Goal: Information Seeking & Learning: Learn about a topic

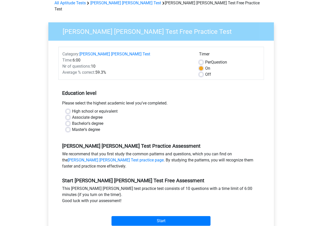
click at [89, 127] on label "Master's degree" at bounding box center [86, 130] width 28 height 6
click at [70, 127] on input "Master's degree" at bounding box center [68, 129] width 4 height 5
radio input "true"
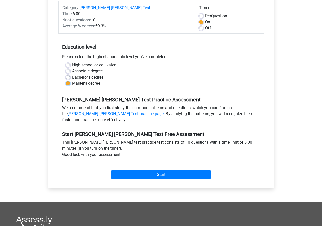
scroll to position [76, 0]
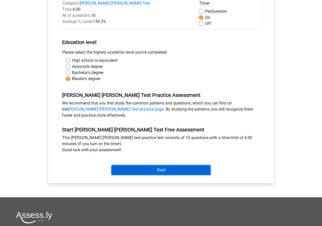
click at [132, 166] on input "Start" at bounding box center [160, 170] width 99 height 10
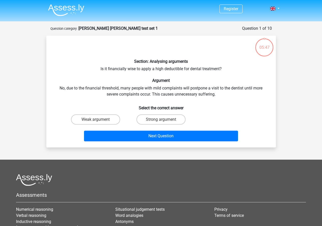
click at [105, 116] on label "Weak argument" at bounding box center [95, 119] width 49 height 10
click at [99, 119] on input "Weak argument" at bounding box center [96, 120] width 3 height 3
radio input "true"
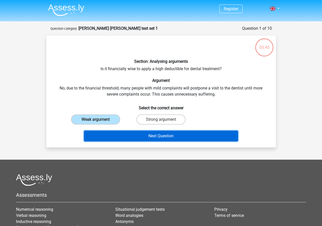
click at [137, 138] on button "Next Question" at bounding box center [161, 136] width 154 height 11
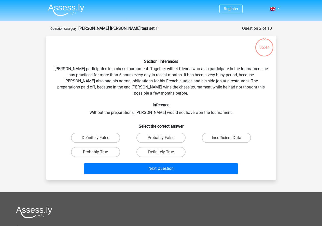
scroll to position [25, 0]
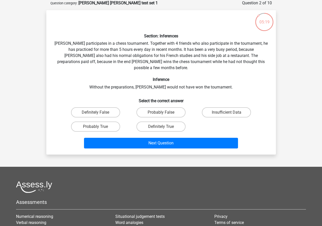
click at [106, 121] on label "Probably True" at bounding box center [95, 126] width 49 height 10
click at [99, 127] on input "Probably True" at bounding box center [96, 128] width 3 height 3
radio input "true"
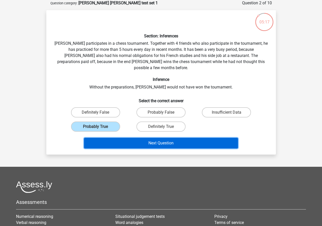
click at [191, 138] on button "Next Question" at bounding box center [161, 143] width 154 height 11
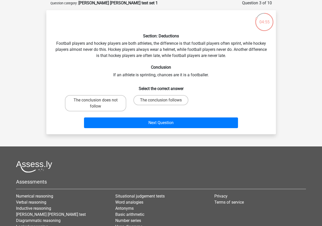
click at [88, 100] on label "The conclusion does not follow" at bounding box center [95, 103] width 61 height 16
click at [95, 100] on input "The conclusion does not follow" at bounding box center [96, 101] width 3 height 3
radio input "true"
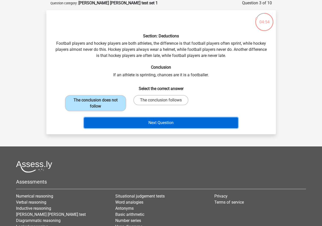
click at [87, 121] on button "Next Question" at bounding box center [161, 122] width 154 height 11
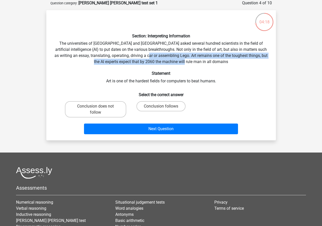
drag, startPoint x: 161, startPoint y: 55, endPoint x: 231, endPoint y: 60, distance: 69.8
click at [231, 60] on div "Section: Interpreting Information The universities of Oxford and Yale asked sev…" at bounding box center [160, 75] width 225 height 122
click at [164, 56] on div "Section: Interpreting Information The universities of Oxford and Yale asked sev…" at bounding box center [160, 75] width 225 height 122
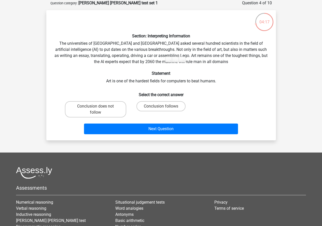
click at [159, 56] on div "Section: Interpreting Information The universities of Oxford and Yale asked sev…" at bounding box center [160, 75] width 225 height 122
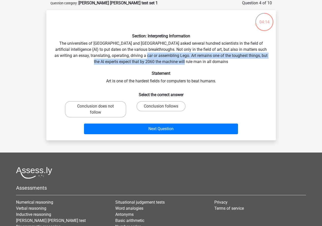
drag, startPoint x: 160, startPoint y: 55, endPoint x: 215, endPoint y: 62, distance: 55.0
click at [215, 62] on div "Section: Interpreting Information The universities of Oxford and Yale asked sev…" at bounding box center [160, 75] width 225 height 122
click at [182, 103] on label "Conclusion follows" at bounding box center [160, 106] width 49 height 10
click at [164, 106] on input "Conclusion follows" at bounding box center [162, 107] width 3 height 3
radio input "true"
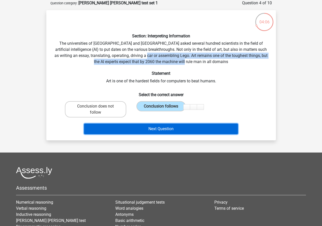
click at [190, 125] on button "Next Question" at bounding box center [161, 129] width 154 height 11
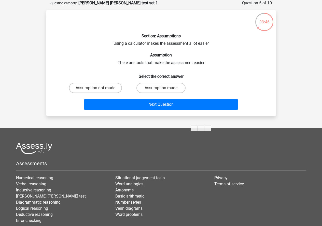
click at [95, 86] on label "Assumption not made" at bounding box center [95, 88] width 53 height 10
click at [95, 88] on input "Assumption not made" at bounding box center [96, 89] width 3 height 3
radio input "true"
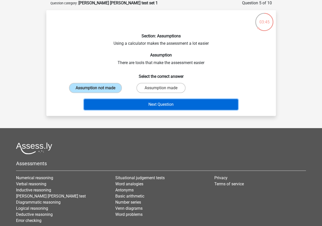
click at [136, 108] on button "Next Question" at bounding box center [161, 104] width 154 height 11
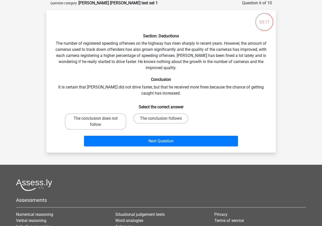
click at [94, 119] on label "The conclusion does not follow" at bounding box center [95, 121] width 61 height 16
click at [95, 119] on input "The conclusion does not follow" at bounding box center [96, 119] width 3 height 3
radio input "true"
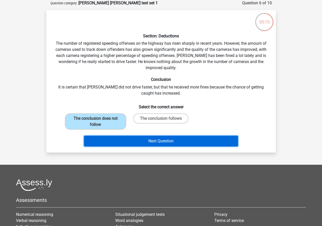
click at [212, 144] on button "Next Question" at bounding box center [161, 141] width 154 height 11
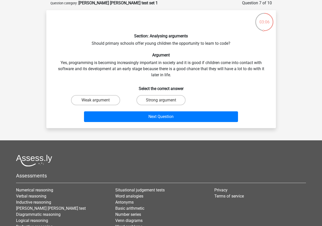
click at [164, 102] on input "Strong argument" at bounding box center [162, 101] width 3 height 3
radio input "true"
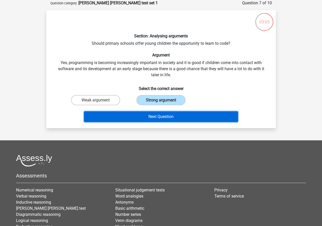
click at [170, 114] on button "Next Question" at bounding box center [161, 116] width 154 height 11
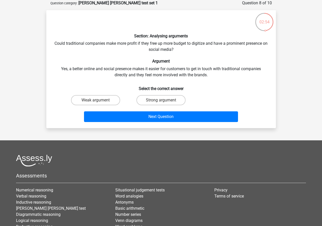
click at [107, 101] on label "Weak argument" at bounding box center [95, 100] width 49 height 10
click at [99, 101] on input "Weak argument" at bounding box center [96, 101] width 3 height 3
radio input "true"
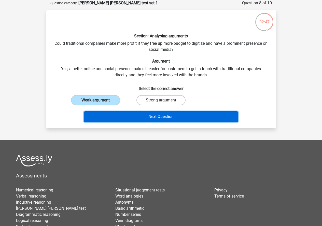
click at [204, 116] on button "Next Question" at bounding box center [161, 116] width 154 height 11
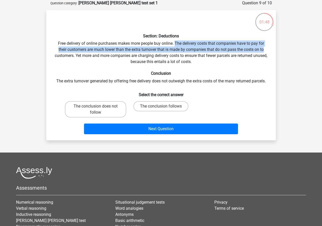
drag, startPoint x: 175, startPoint y: 42, endPoint x: 264, endPoint y: 50, distance: 89.5
click at [264, 50] on div "Section: Deductions Free delivery of online purchases makes more people buy onl…" at bounding box center [160, 75] width 225 height 122
click at [86, 106] on label "The conclusion does not follow" at bounding box center [95, 109] width 61 height 16
click at [95, 106] on input "The conclusion does not follow" at bounding box center [96, 107] width 3 height 3
radio input "true"
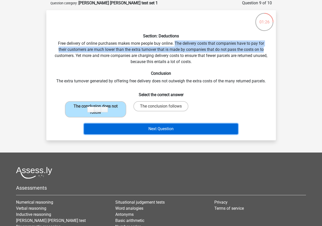
click at [102, 126] on button "Next Question" at bounding box center [161, 129] width 154 height 11
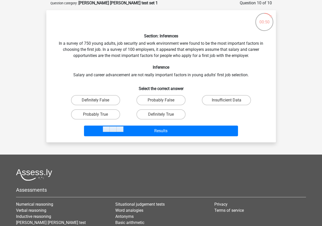
click at [241, 98] on label "Insufficient Data" at bounding box center [226, 100] width 49 height 10
click at [230, 100] on input "Insufficient Data" at bounding box center [227, 101] width 3 height 3
radio input "true"
click at [171, 99] on label "Probably False" at bounding box center [160, 100] width 49 height 10
click at [164, 100] on input "Probably False" at bounding box center [162, 101] width 3 height 3
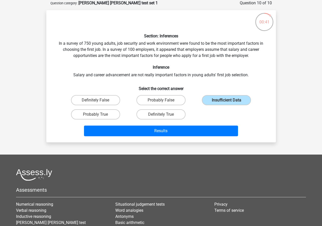
radio input "true"
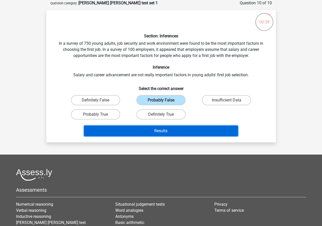
click at [189, 131] on button "Results" at bounding box center [161, 131] width 154 height 11
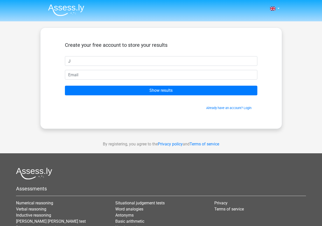
type input "J"
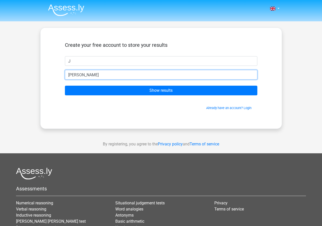
type input "jessiakuffo@gmail.com"
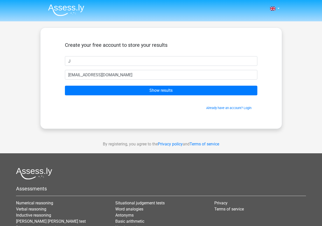
click at [109, 96] on form "Create your free account to store your results J jessiakuffo@gmail.com Show res…" at bounding box center [161, 76] width 192 height 68
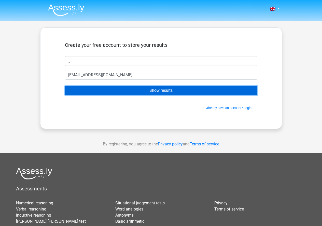
click at [109, 91] on input "Show results" at bounding box center [161, 91] width 192 height 10
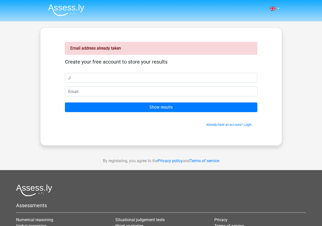
type input "J"
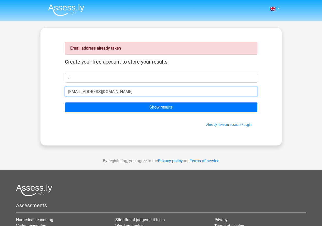
drag, startPoint x: 123, startPoint y: 91, endPoint x: 60, endPoint y: 89, distance: 62.3
click at [60, 89] on div "Email address already taken Create your free account to store your results J [E…" at bounding box center [161, 86] width 217 height 93
type input "[EMAIL_ADDRESS][DOMAIN_NAME]"
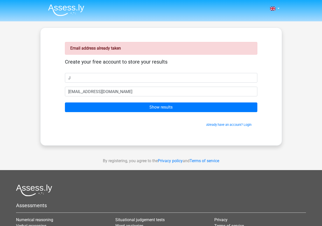
click at [54, 88] on div "Email address already taken Create your free account to store your results J [E…" at bounding box center [161, 86] width 217 height 93
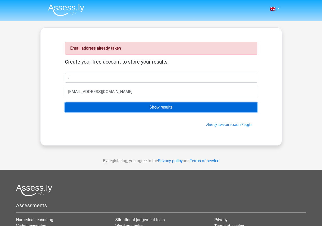
click at [97, 107] on input "Show results" at bounding box center [161, 107] width 192 height 10
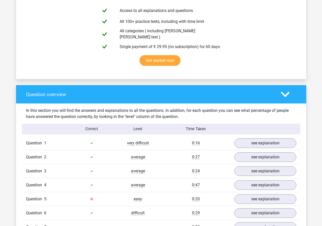
scroll to position [305, 0]
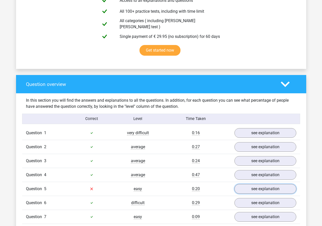
click at [236, 187] on link "see explanation" at bounding box center [265, 189] width 62 height 10
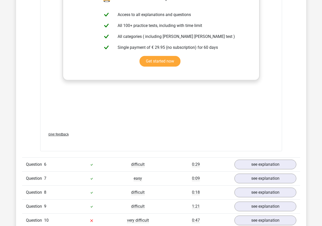
scroll to position [661, 0]
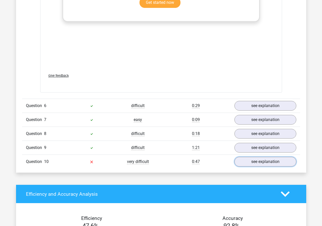
click at [253, 157] on link "see explanation" at bounding box center [265, 162] width 62 height 10
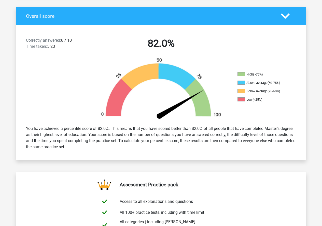
scroll to position [102, 0]
